Goal: Find specific page/section

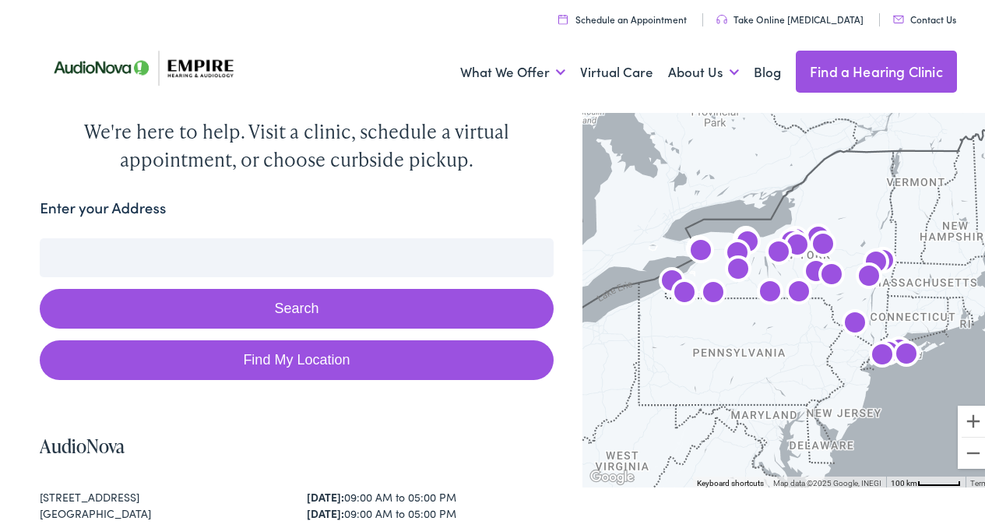
scroll to position [34, 0]
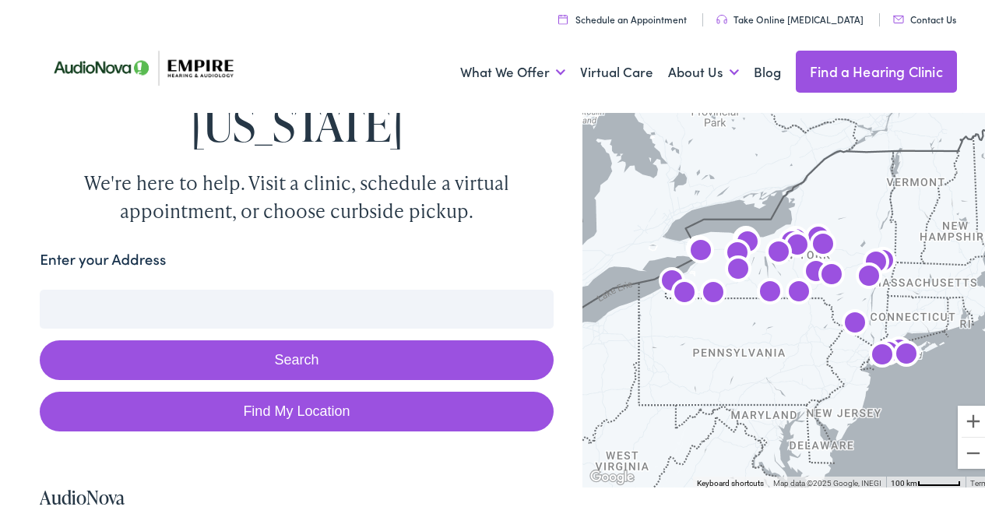
click at [125, 300] on input "Enter your Address" at bounding box center [296, 306] width 513 height 39
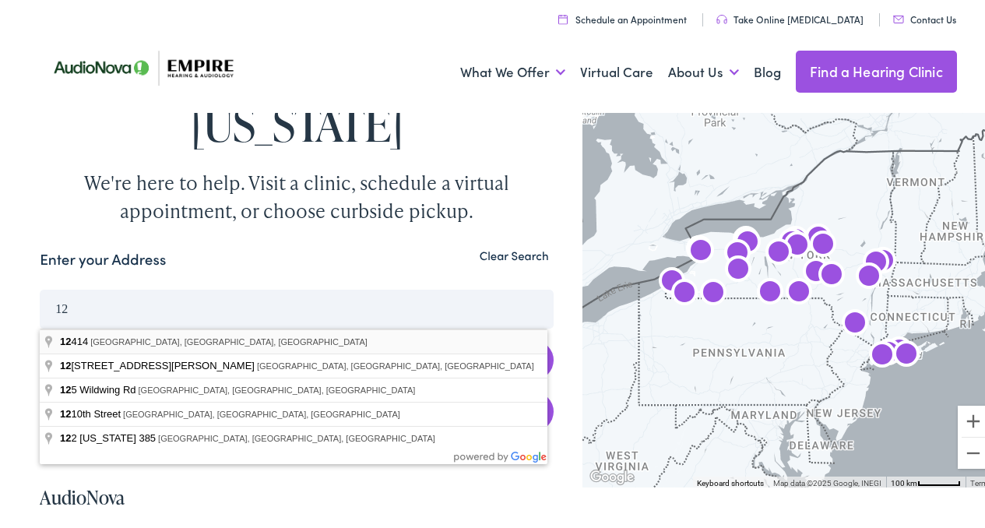
type input "[GEOGRAPHIC_DATA], NY 12414, [GEOGRAPHIC_DATA]"
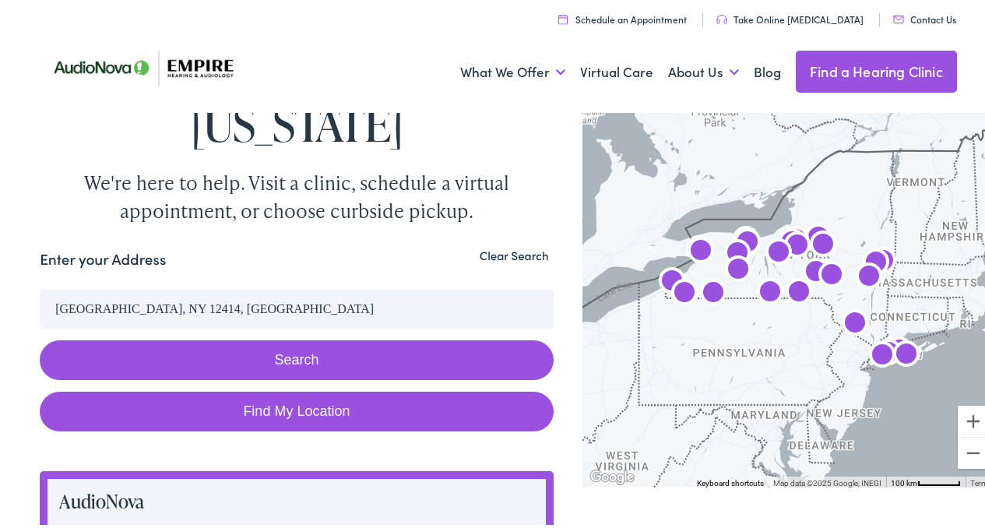
click at [371, 360] on button "Search" at bounding box center [296, 357] width 513 height 40
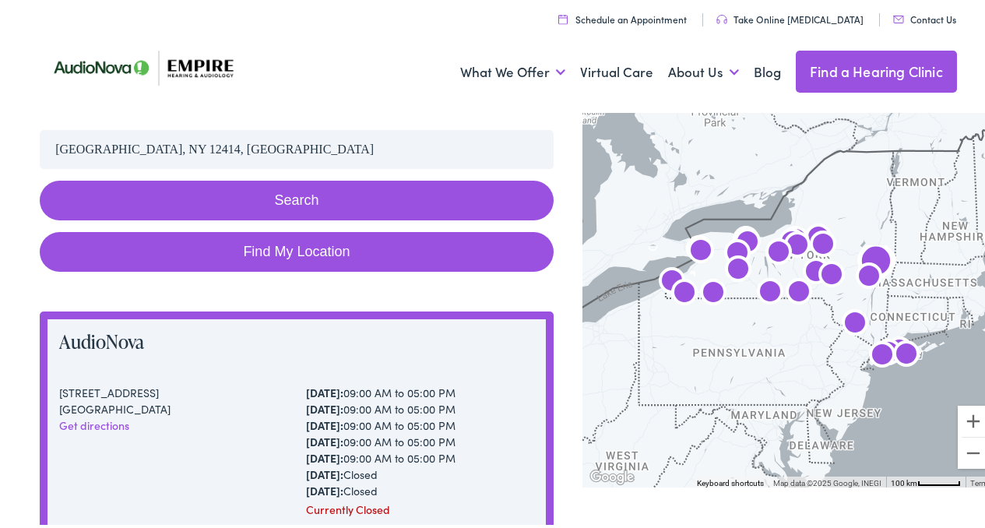
scroll to position [193, 0]
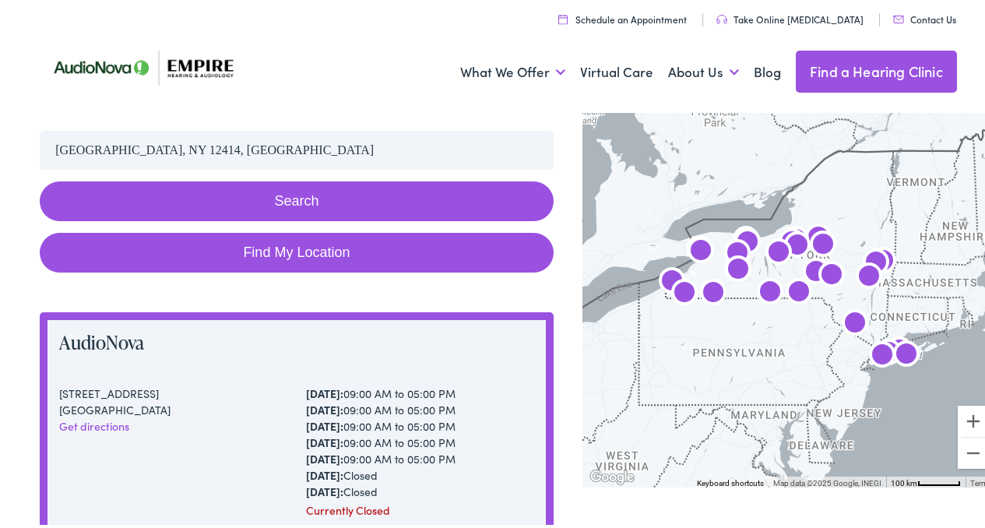
click at [275, 198] on button "Search" at bounding box center [296, 198] width 513 height 40
click at [962, 415] on button "Zoom in" at bounding box center [973, 418] width 31 height 31
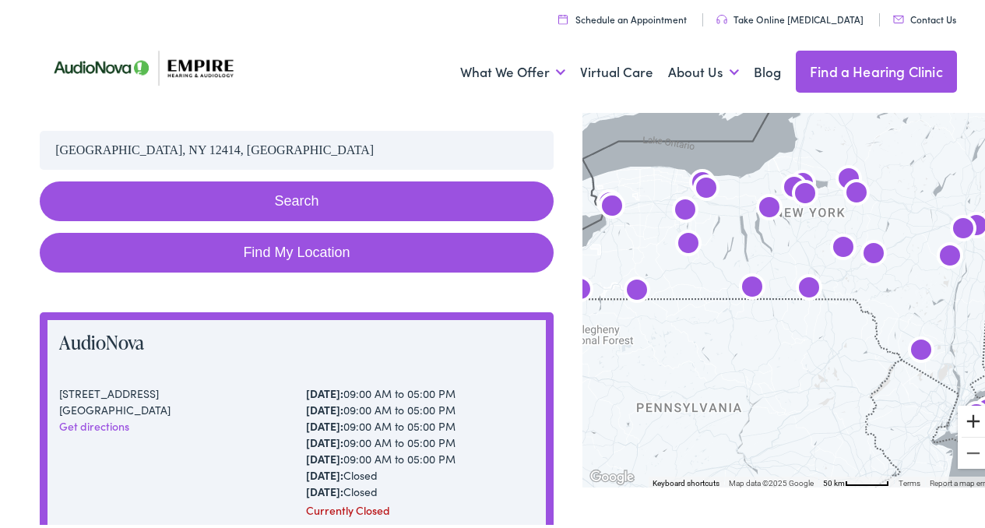
click at [962, 415] on button "Zoom in" at bounding box center [973, 418] width 31 height 31
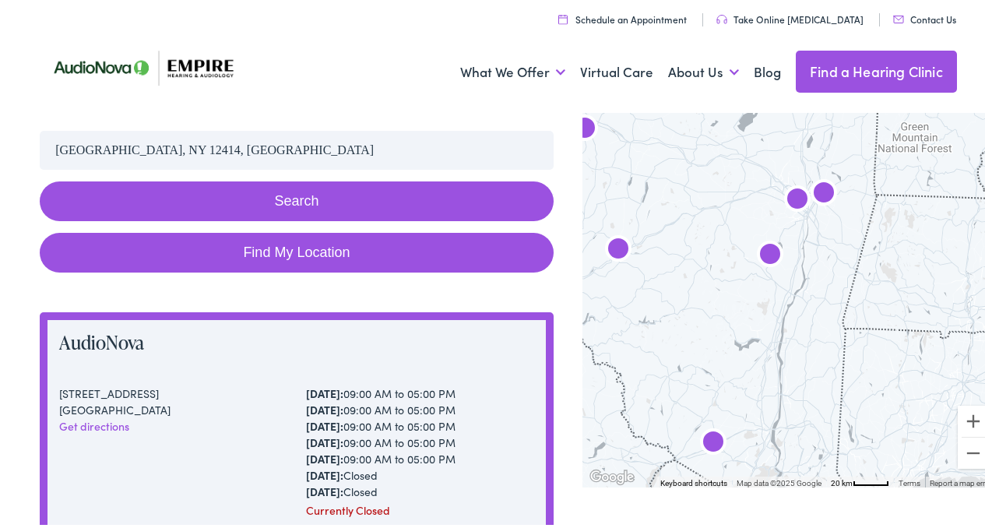
drag, startPoint x: 900, startPoint y: 255, endPoint x: 560, endPoint y: 294, distance: 342.5
click at [962, 417] on button "Zoom in" at bounding box center [973, 418] width 31 height 31
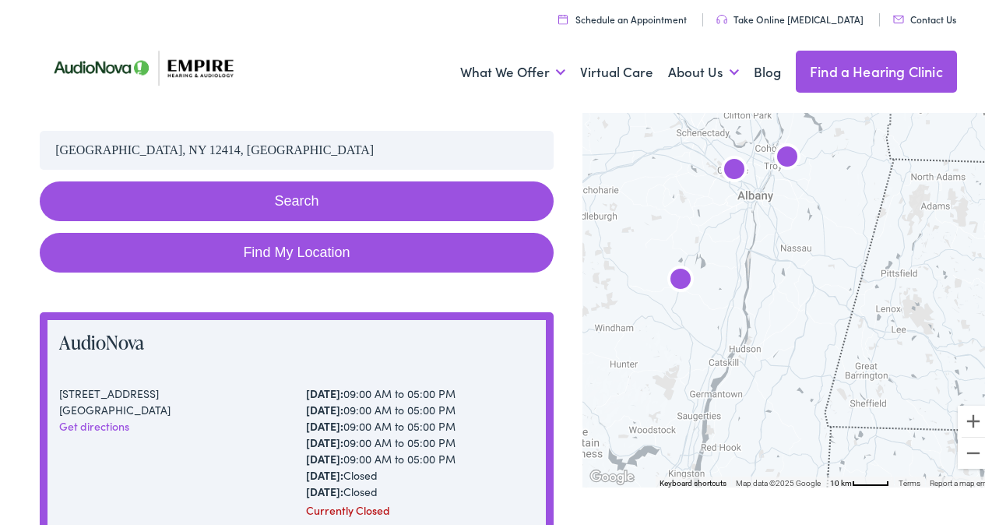
drag, startPoint x: 767, startPoint y: 276, endPoint x: 694, endPoint y: 343, distance: 99.7
click at [694, 343] on div at bounding box center [789, 294] width 414 height 379
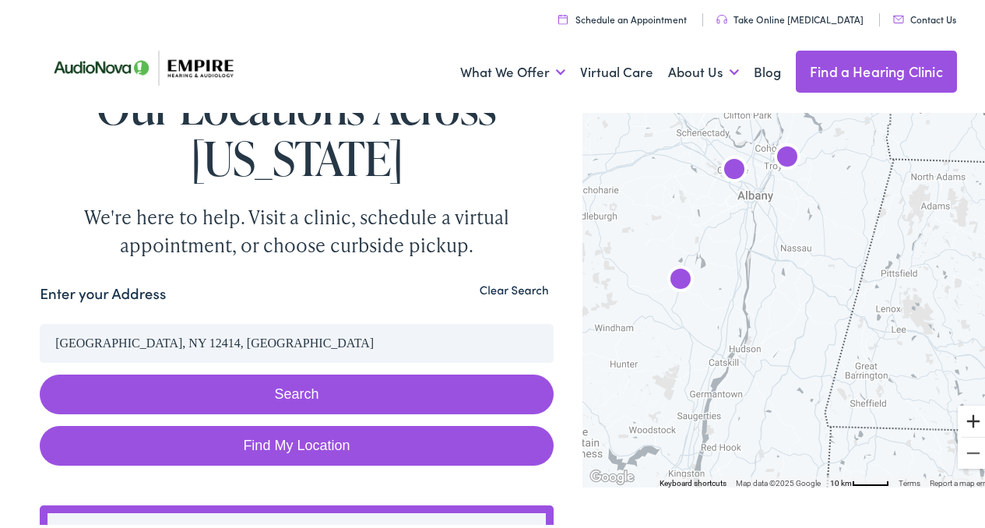
click at [963, 419] on button "Zoom in" at bounding box center [973, 418] width 31 height 31
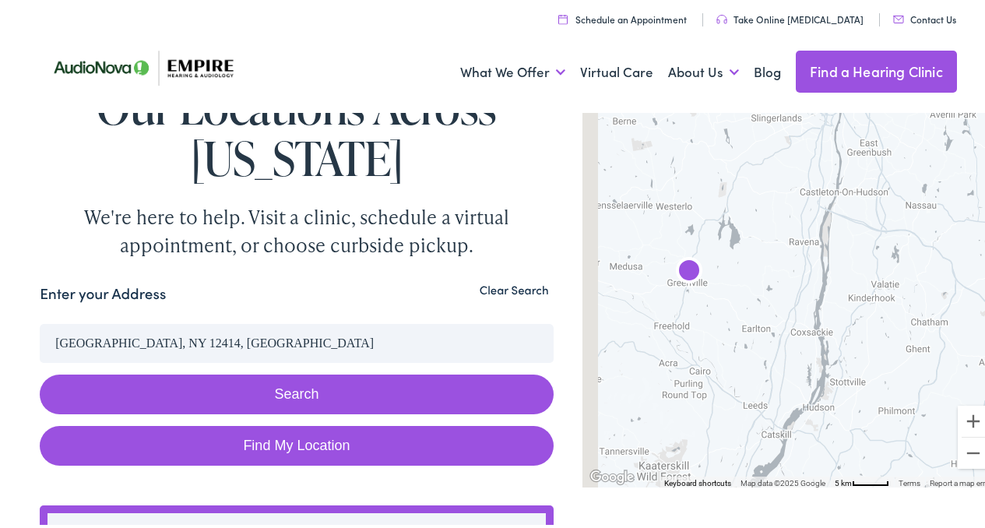
drag, startPoint x: 615, startPoint y: 355, endPoint x: 737, endPoint y: 364, distance: 121.8
click at [737, 364] on div at bounding box center [789, 294] width 414 height 379
